Goal: Check status

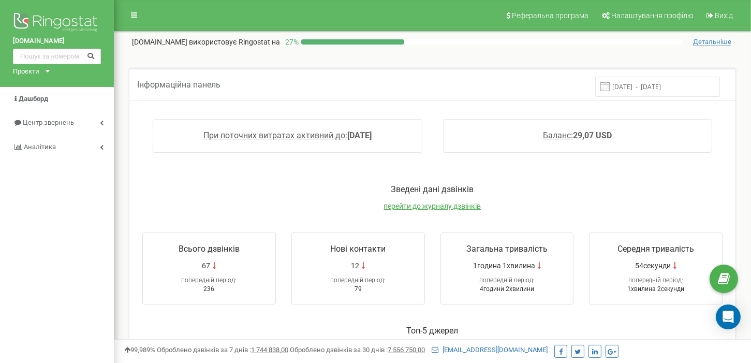
click at [647, 86] on input "[DATE] - [DATE]" at bounding box center [657, 87] width 125 height 20
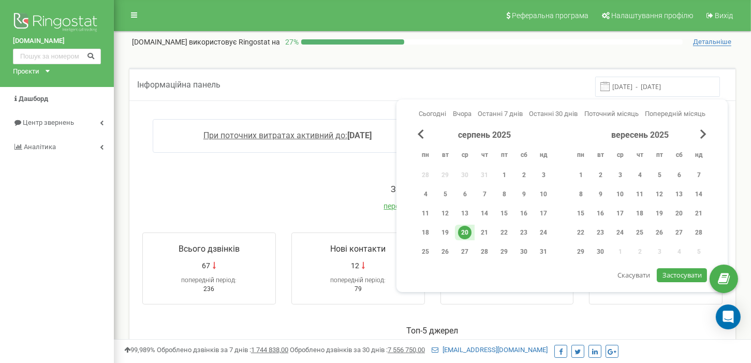
click at [466, 233] on div "20" at bounding box center [464, 232] width 13 height 13
click at [686, 272] on span "Застосувати" at bounding box center [681, 274] width 39 height 9
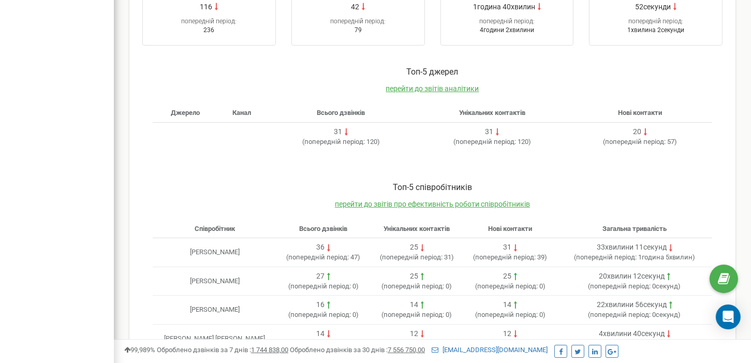
scroll to position [310, 0]
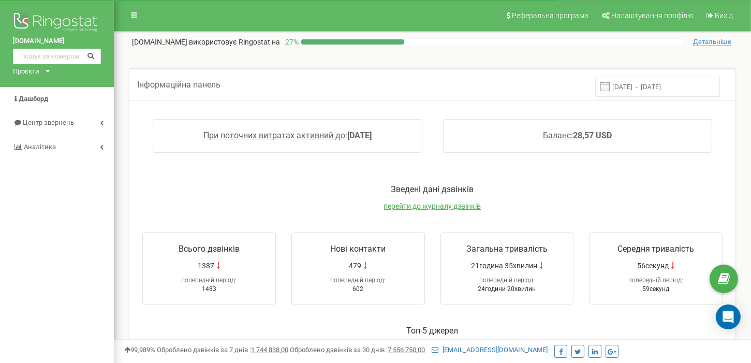
click at [666, 79] on input "[DATE] - [DATE]" at bounding box center [657, 87] width 125 height 20
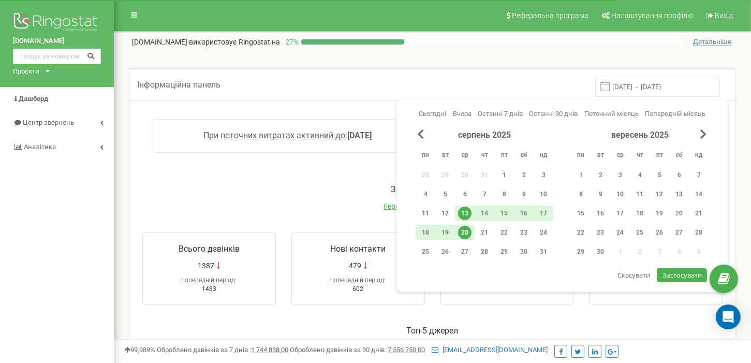
click at [472, 230] on div "20" at bounding box center [465, 233] width 20 height 16
click at [668, 275] on span "Застосувати" at bounding box center [681, 274] width 39 height 9
type input "[DATE] - [DATE]"
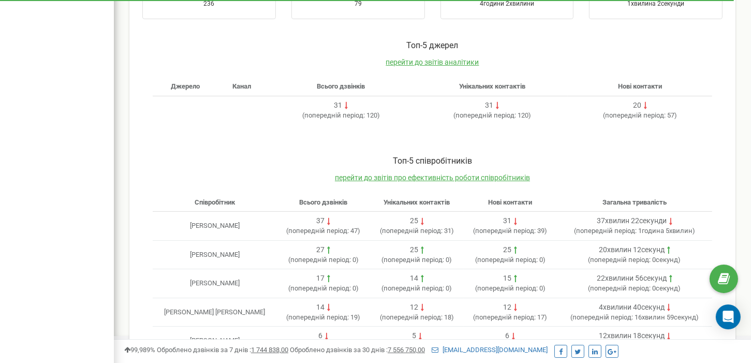
scroll to position [318, 0]
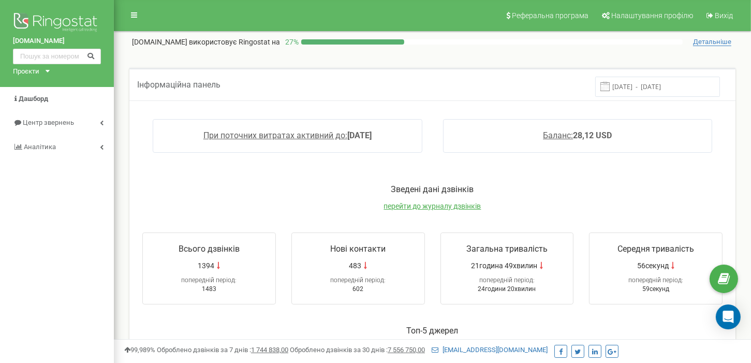
click at [632, 85] on input "[DATE] - [DATE]" at bounding box center [657, 87] width 125 height 20
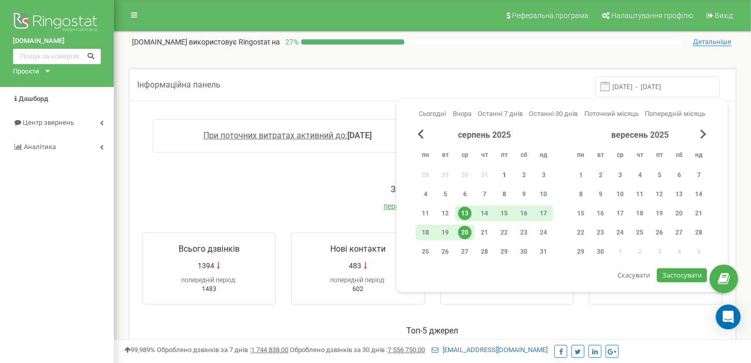
click at [500, 171] on div "1" at bounding box center [503, 174] width 13 height 13
click at [469, 233] on div "20" at bounding box center [464, 232] width 13 height 13
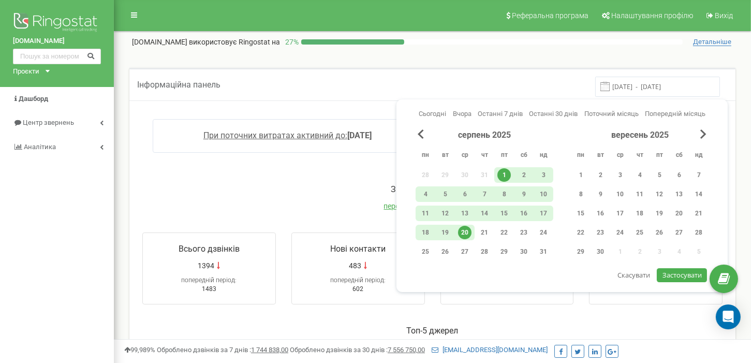
click at [697, 274] on span "Застосувати" at bounding box center [681, 274] width 39 height 9
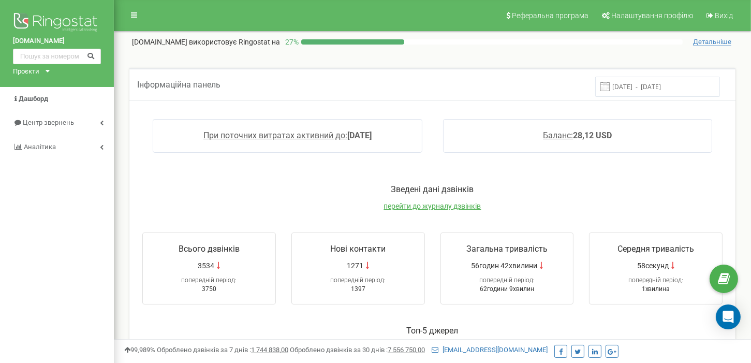
click at [635, 90] on input "01.08.2025 - 20.08.2025" at bounding box center [657, 87] width 125 height 20
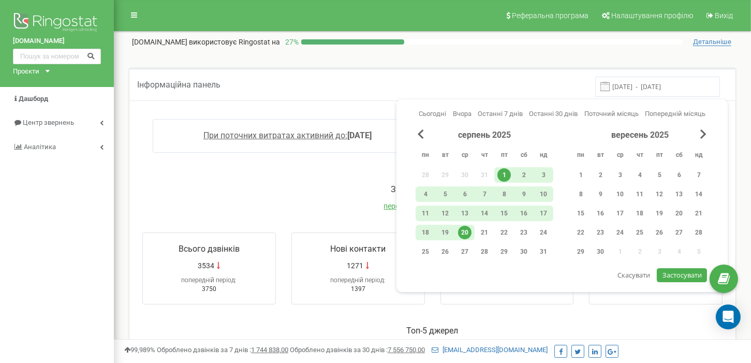
click at [459, 229] on div "20" at bounding box center [464, 232] width 13 height 13
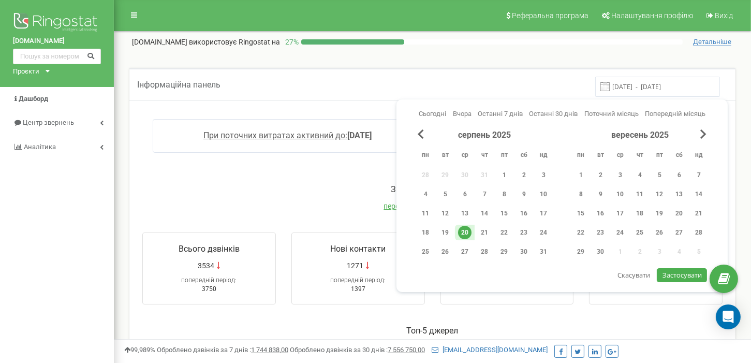
click at [666, 274] on span "Застосувати" at bounding box center [681, 274] width 39 height 9
type input "[DATE] - [DATE]"
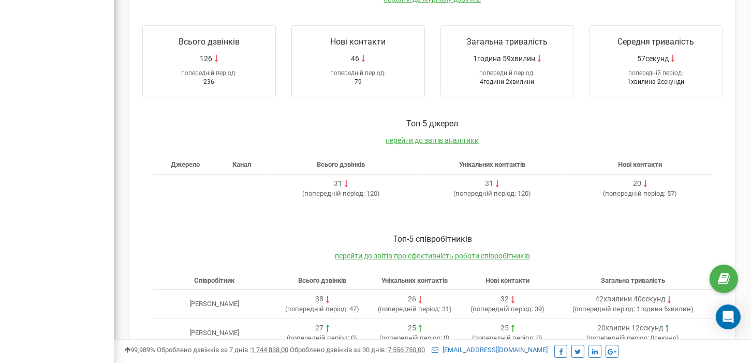
scroll to position [310, 0]
